Goal: Information Seeking & Learning: Learn about a topic

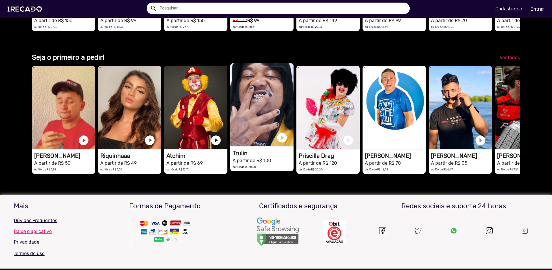
scroll to position [0, 547]
drag, startPoint x: 292, startPoint y: 179, endPoint x: 251, endPoint y: 193, distance: 43.2
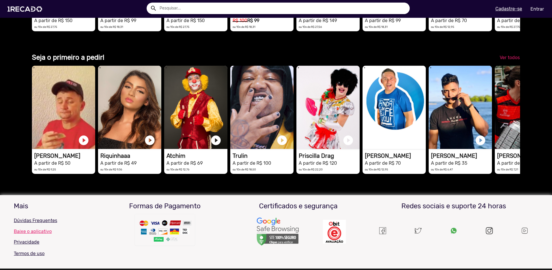
drag, startPoint x: 251, startPoint y: 193, endPoint x: 166, endPoint y: 224, distance: 89.7
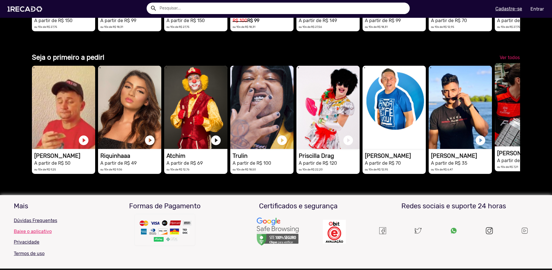
scroll to position [0, 0]
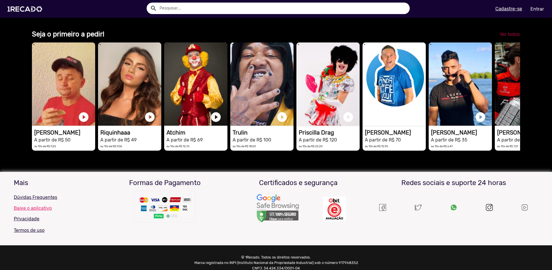
click at [503, 37] on span "Ver todos" at bounding box center [509, 34] width 20 height 5
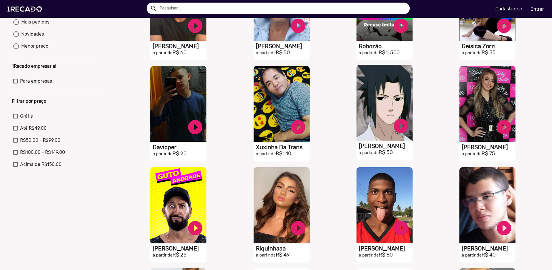
click at [382, 150] on h1 "[PERSON_NAME]" at bounding box center [386, 146] width 54 height 7
drag, startPoint x: 382, startPoint y: 151, endPoint x: 344, endPoint y: 176, distance: 45.8
drag, startPoint x: 344, startPoint y: 176, endPoint x: 331, endPoint y: 187, distance: 16.6
click at [331, 186] on div "S1RECADO vídeos dedicados para fãs e empresas play_circle_filled Riquinhaaa a p…" at bounding box center [282, 215] width 103 height 101
click at [375, 122] on video "S1RECADO vídeos dedicados para fãs e empresas" at bounding box center [384, 103] width 56 height 76
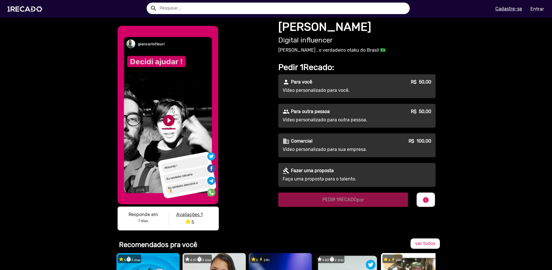
click at [164, 120] on link "play_circle_filled" at bounding box center [169, 121] width 14 height 14
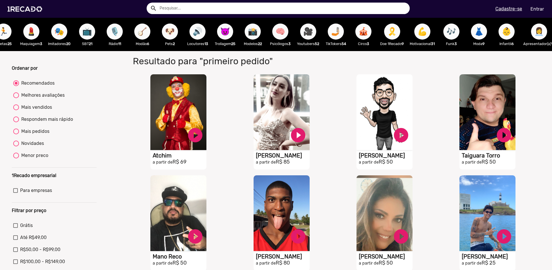
scroll to position [0, 362]
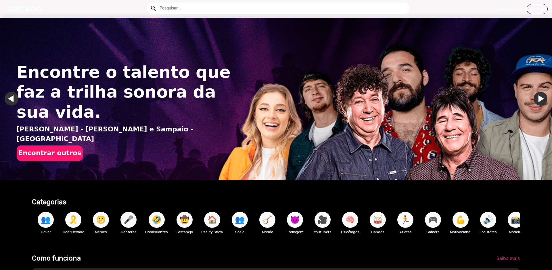
click at [459, 60] on img "Gallery" at bounding box center [276, 99] width 552 height 162
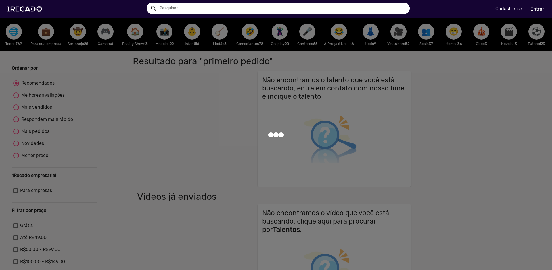
click at [268, 53] on div at bounding box center [276, 135] width 552 height 270
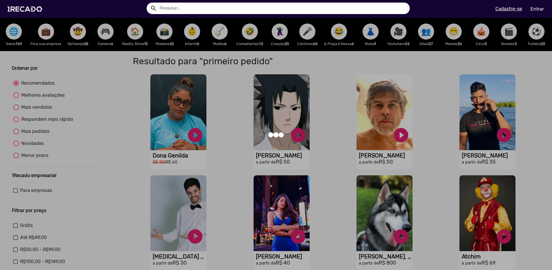
click at [256, 52] on div at bounding box center [276, 135] width 552 height 270
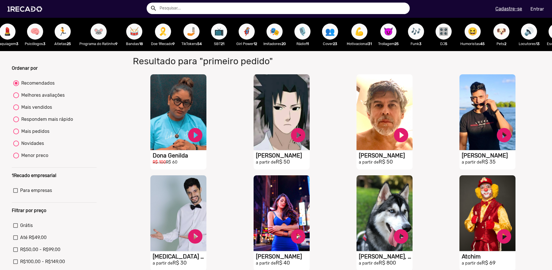
scroll to position [0, 610]
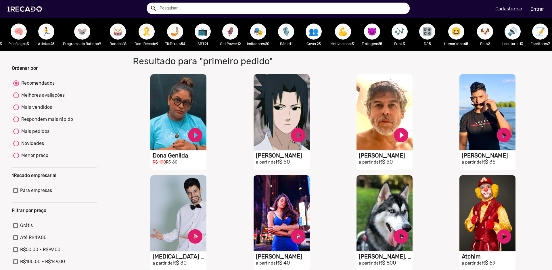
click at [318, 32] on span "👥" at bounding box center [314, 32] width 10 height 16
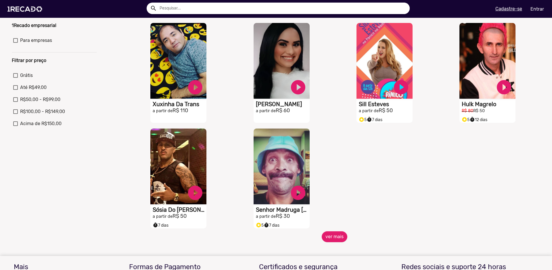
scroll to position [172, 0]
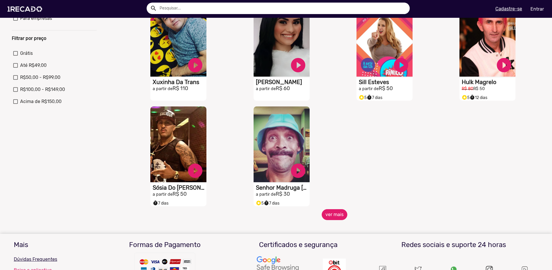
click at [333, 219] on button "ver mais" at bounding box center [335, 214] width 26 height 11
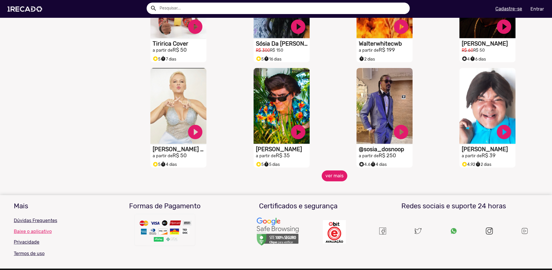
scroll to position [460, 0]
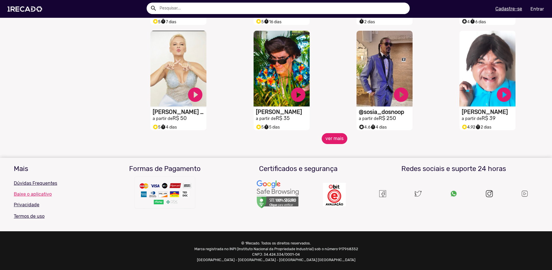
click at [330, 143] on button "ver mais" at bounding box center [335, 138] width 26 height 11
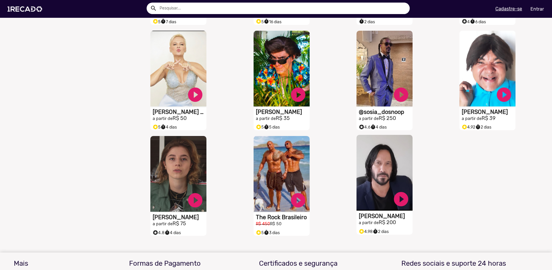
click at [372, 219] on h1 "[PERSON_NAME]" at bounding box center [386, 216] width 54 height 7
